Goal: Task Accomplishment & Management: Complete application form

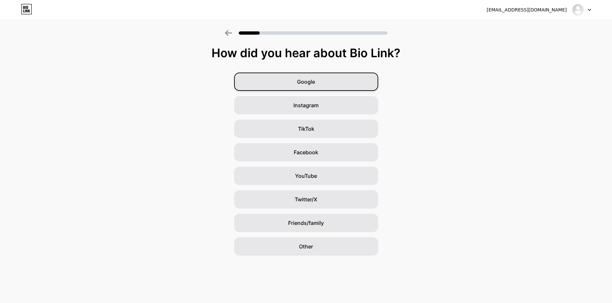
click at [308, 80] on span "Google" at bounding box center [306, 82] width 18 height 8
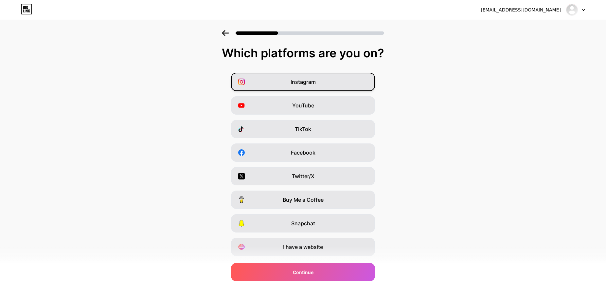
click at [304, 82] on span "Instagram" at bounding box center [303, 82] width 25 height 8
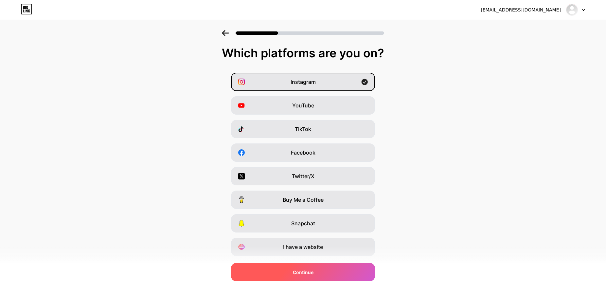
click at [337, 274] on div "Continue" at bounding box center [303, 272] width 144 height 18
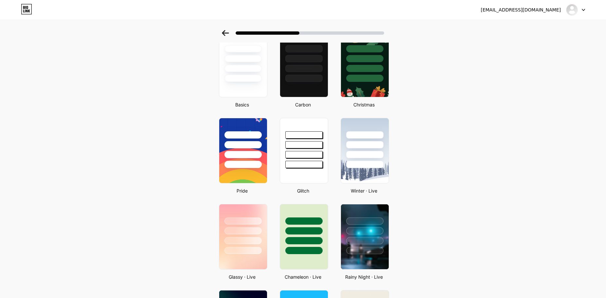
scroll to position [100, 0]
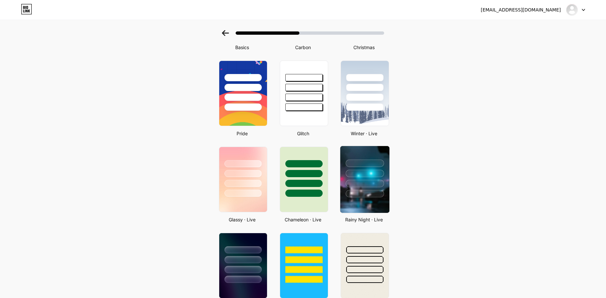
click at [384, 177] on div at bounding box center [364, 171] width 49 height 51
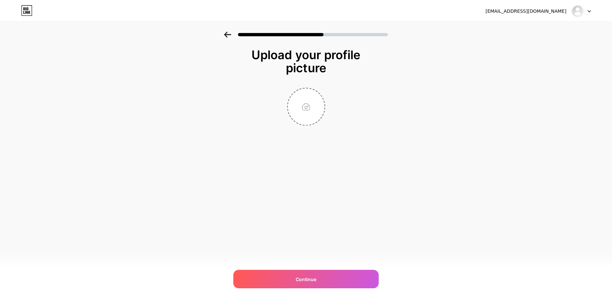
scroll to position [0, 0]
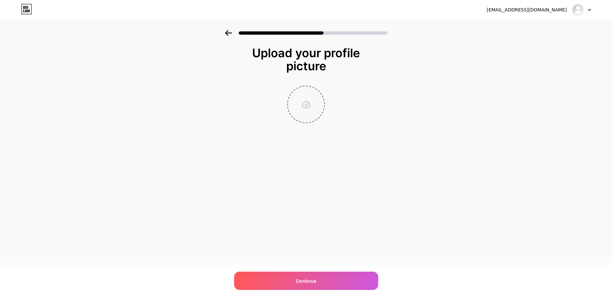
click at [318, 112] on input "file" at bounding box center [306, 104] width 36 height 36
type input "C:\fakepath\[PERSON_NAME]"
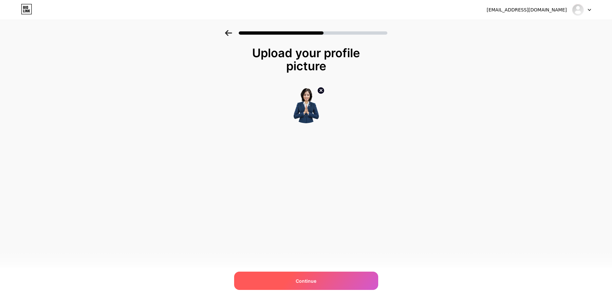
click at [338, 281] on div "Continue" at bounding box center [306, 281] width 144 height 18
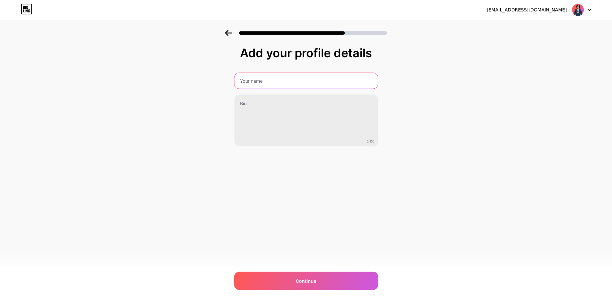
click at [279, 81] on input "text" at bounding box center [305, 81] width 143 height 16
type input "Pencari Laba"
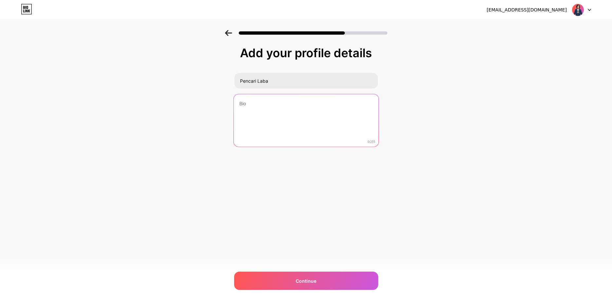
click at [271, 109] on textarea at bounding box center [305, 120] width 145 height 53
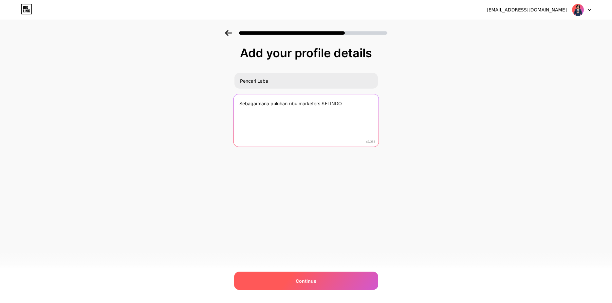
type textarea "Sebagaimana puluhan ribu marketers SELINDO"
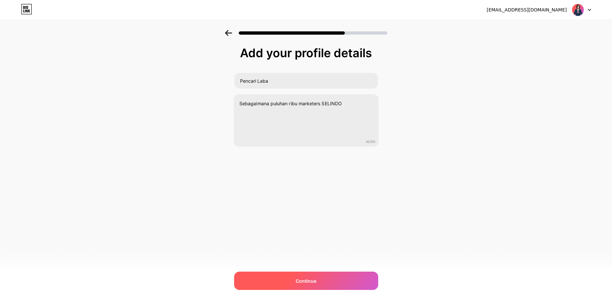
click at [339, 281] on div "Continue" at bounding box center [306, 281] width 144 height 18
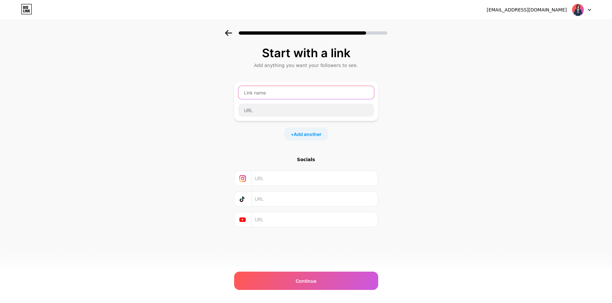
click at [341, 96] on input "text" at bounding box center [305, 92] width 135 height 13
type input "NAGET"
click at [342, 110] on input "text" at bounding box center [305, 110] width 135 height 13
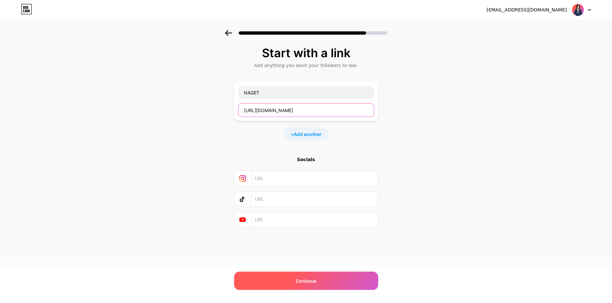
type input "[URL][DOMAIN_NAME]"
click at [316, 283] on span "Continue" at bounding box center [305, 281] width 21 height 7
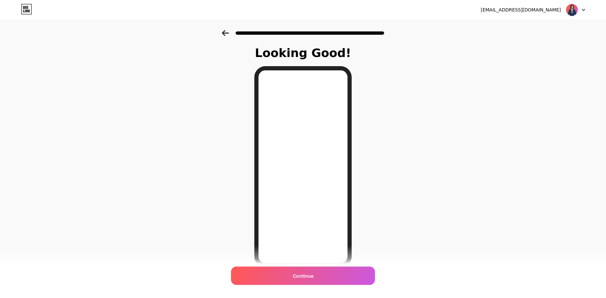
click at [331, 275] on div "Continue" at bounding box center [303, 275] width 144 height 18
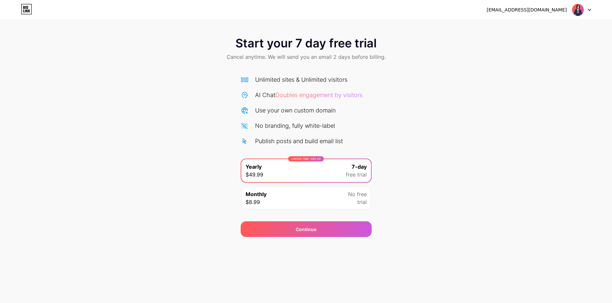
click at [25, 13] on icon at bounding box center [26, 9] width 11 height 10
